Goal: Information Seeking & Learning: Learn about a topic

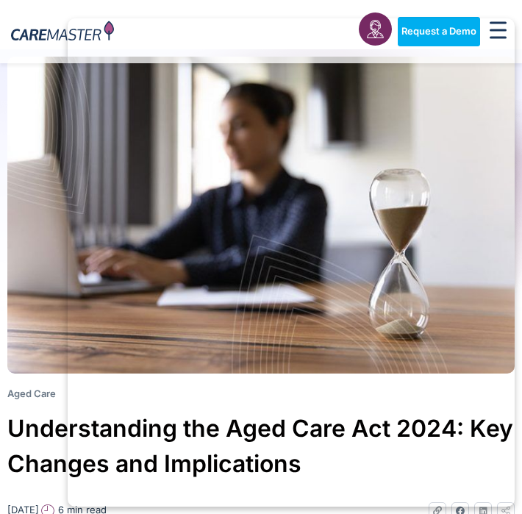
click at [46, 73] on img at bounding box center [261, 215] width 508 height 317
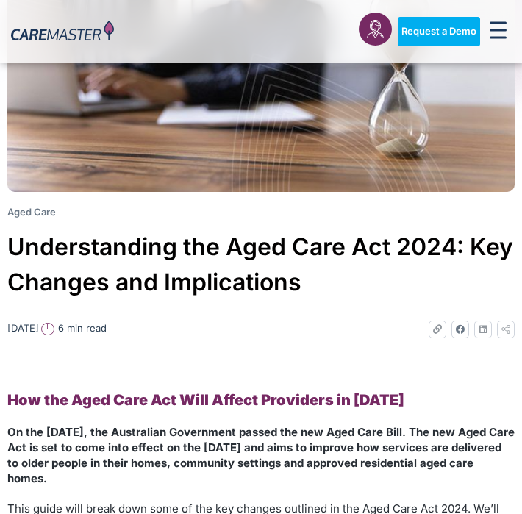
scroll to position [207, 0]
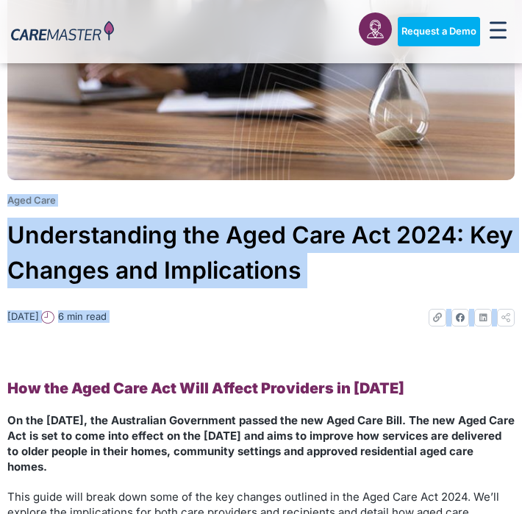
drag, startPoint x: 8, startPoint y: 194, endPoint x: 153, endPoint y: 342, distance: 207.1
copy div "Aged Care Understanding the Aged Care Act 2024: Key Changes and Implications [D…"
click at [284, 293] on div "Blog Aged Care Understanding the Aged Care Act 2024: Key Changes and Implicatio…" at bounding box center [261, 95] width 522 height 478
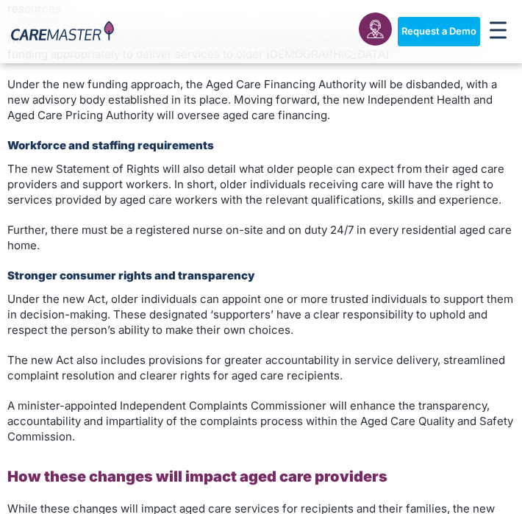
scroll to position [1547, 0]
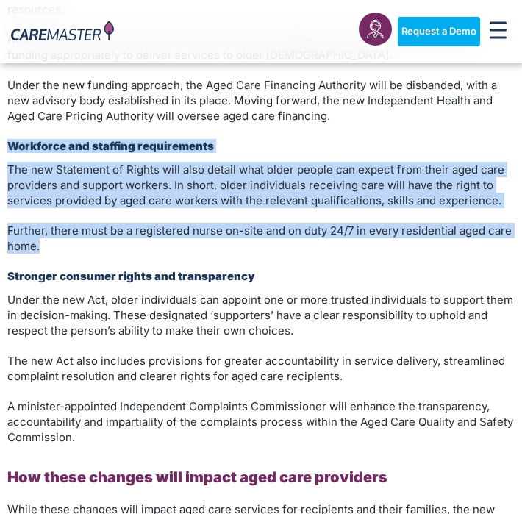
drag, startPoint x: 11, startPoint y: 129, endPoint x: 55, endPoint y: 239, distance: 118.2
click at [55, 239] on div "How the Aged Care Act Will Affect Providers in [DATE] On the [DATE], the Austra…" at bounding box center [261, 172] width 508 height 2266
copy div "Workforce and staffing requirements The new Statement of Rights will also detai…"
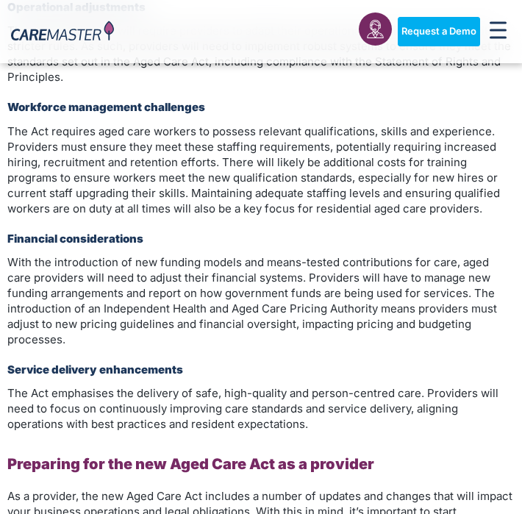
scroll to position [2091, 0]
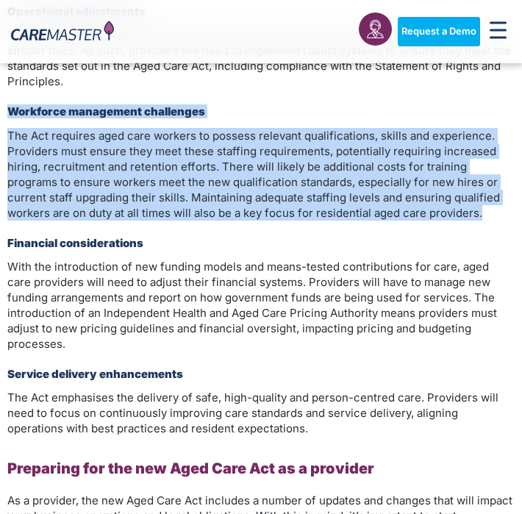
drag, startPoint x: 10, startPoint y: 95, endPoint x: 408, endPoint y: 202, distance: 412.1
copy div "Workforce management challenges The Act requires aged care workers to possess r…"
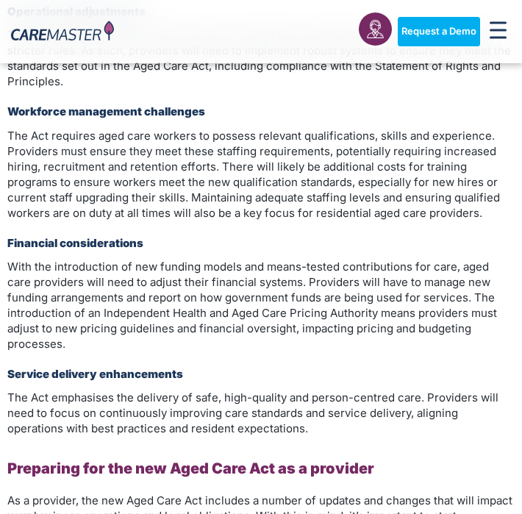
click at [266, 259] on p "With the introduction of new funding models and means-tested contributions for …" at bounding box center [261, 305] width 508 height 93
click at [280, 236] on h3 "Financial considerations" at bounding box center [261, 243] width 508 height 14
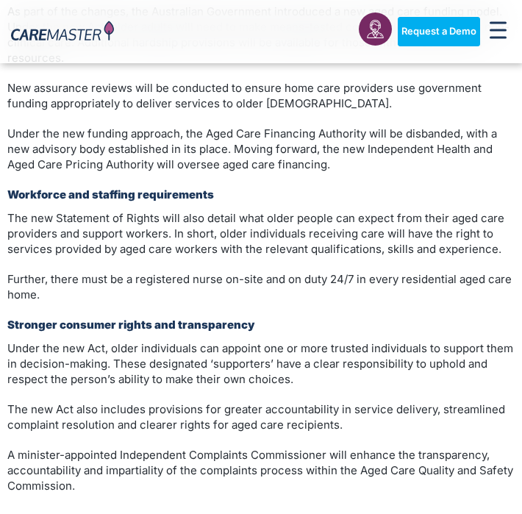
scroll to position [1492, 0]
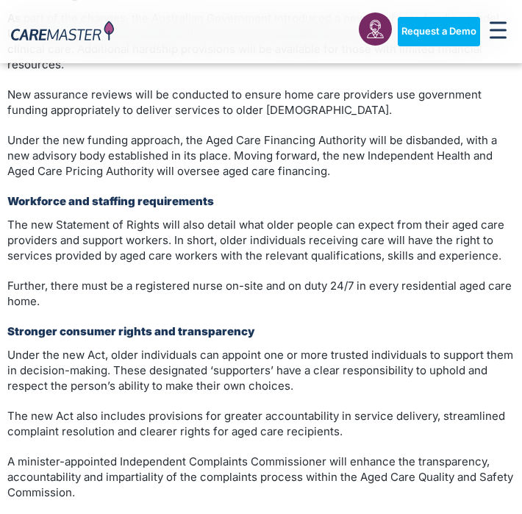
click at [331, 176] on div "How the Aged Care Act Will Affect Providers in [DATE] On the [DATE], the Austra…" at bounding box center [261, 227] width 508 height 2266
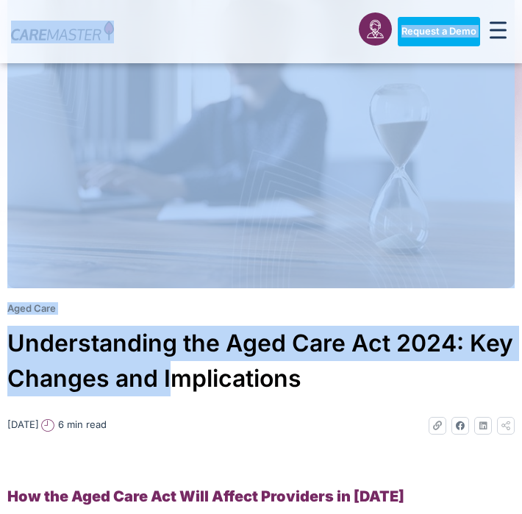
scroll to position [147, 0]
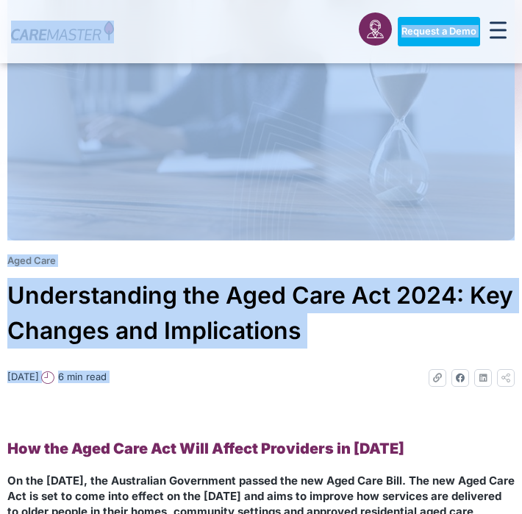
drag, startPoint x: 8, startPoint y: 29, endPoint x: 185, endPoint y: 383, distance: 395.8
copy body "Request a Demo Solutions AI Roster Optimiser NDIS Software for Small Providers …"
click at [269, 143] on img at bounding box center [261, 81] width 508 height 317
click at [216, 276] on div "Blog Aged Care Understanding the Aged Care Act 2024: Key Changes and Implicatio…" at bounding box center [261, 155] width 522 height 478
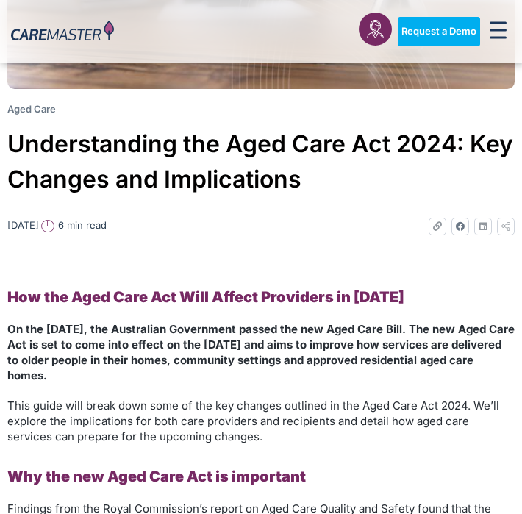
scroll to position [302, 0]
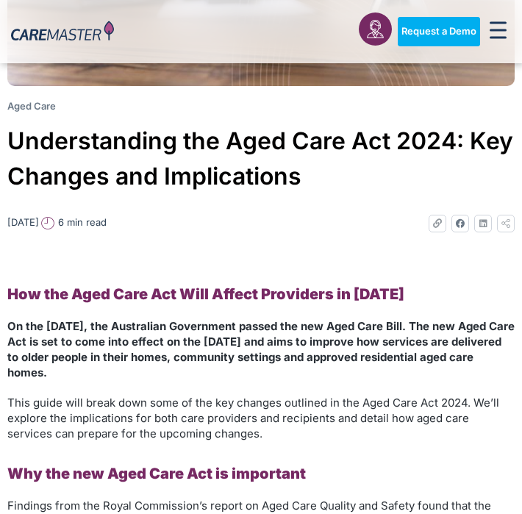
click at [180, 108] on ul "Aged Care" at bounding box center [260, 107] width 519 height 12
